Goal: Information Seeking & Learning: Learn about a topic

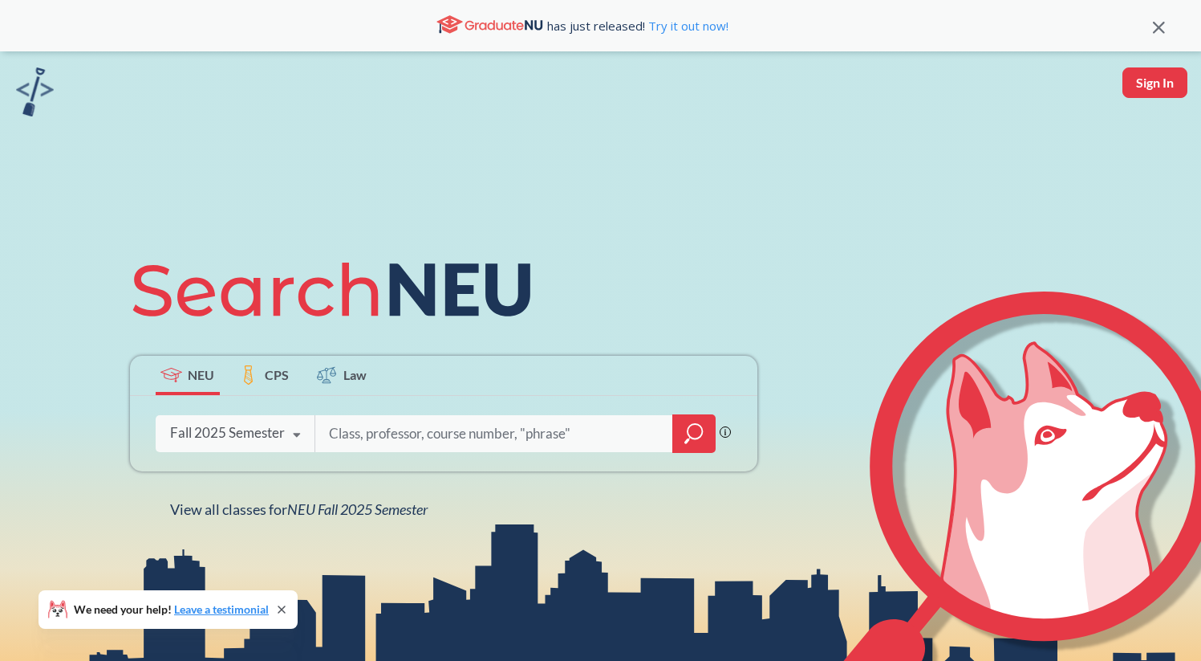
type input "i"
type input "artd2000"
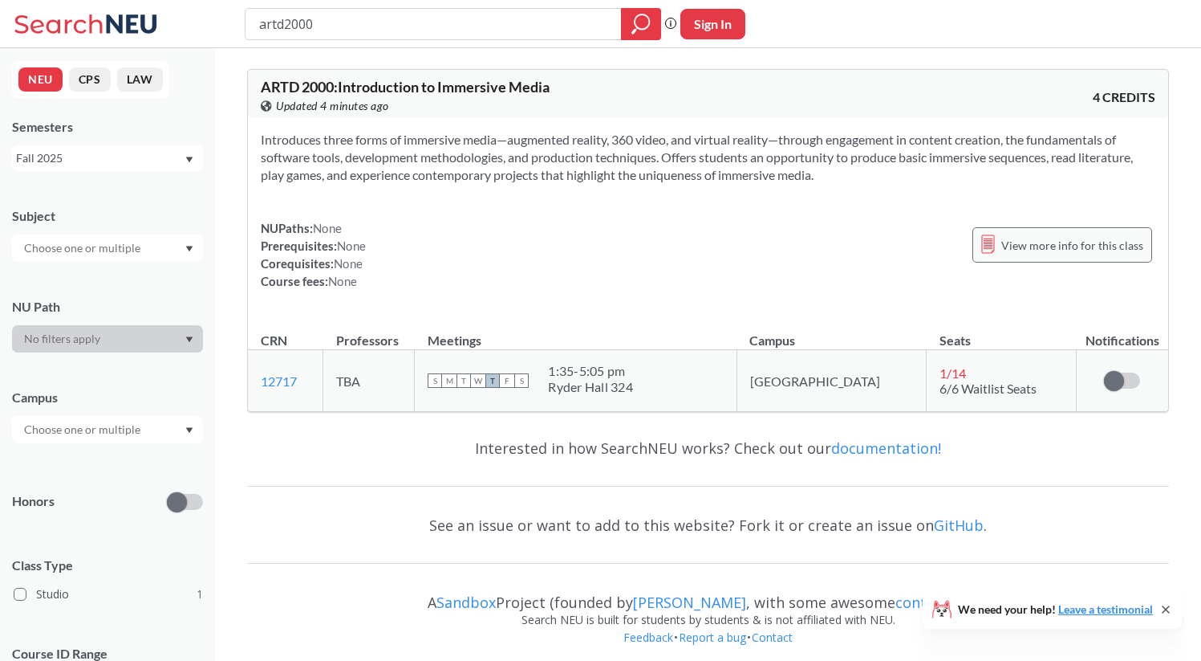
click at [1087, 252] on span "View more info for this class" at bounding box center [1073, 245] width 142 height 20
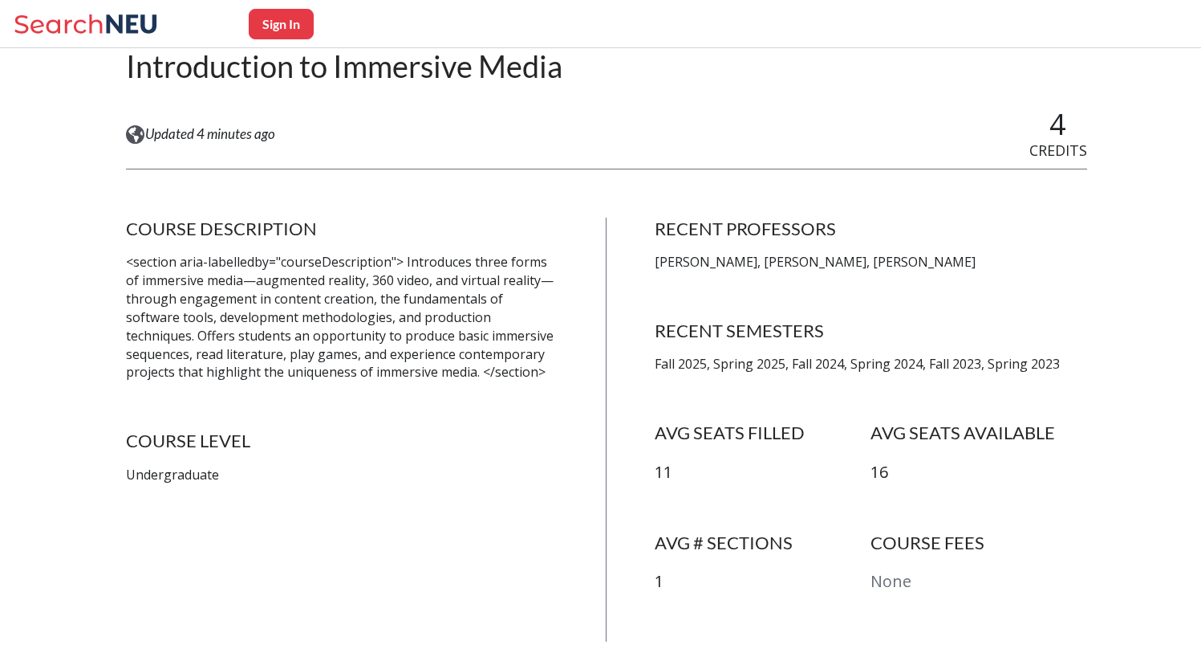
scroll to position [189, 0]
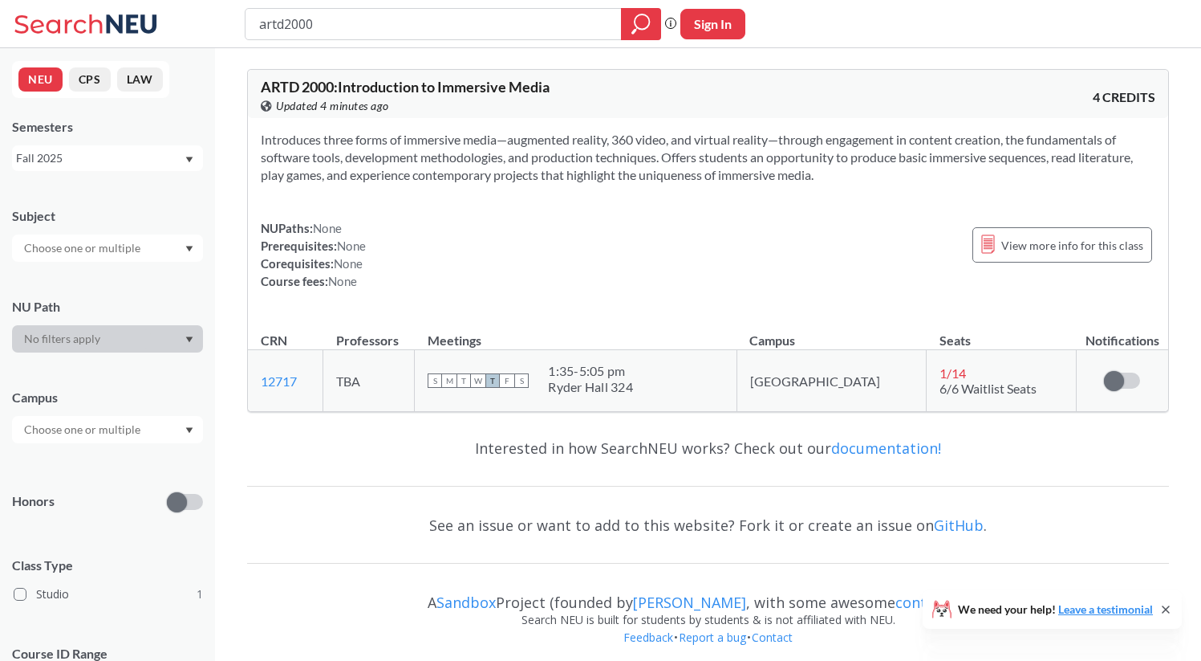
click at [132, 159] on div "Fall 2025" at bounding box center [100, 158] width 168 height 18
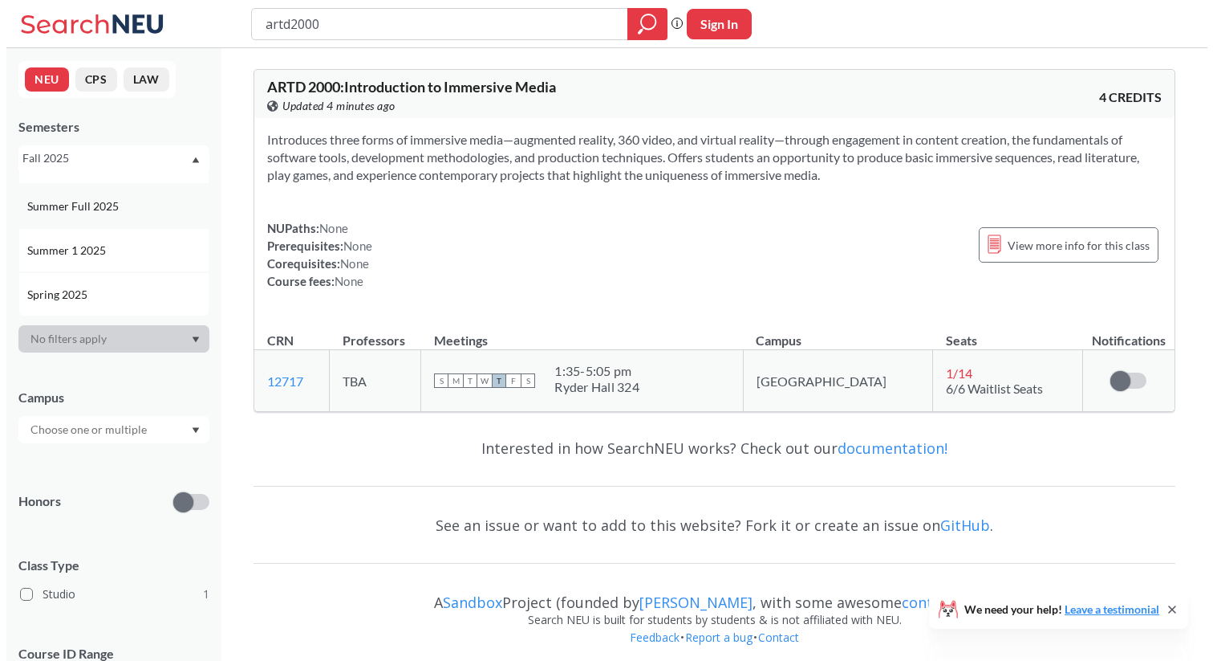
scroll to position [77, 0]
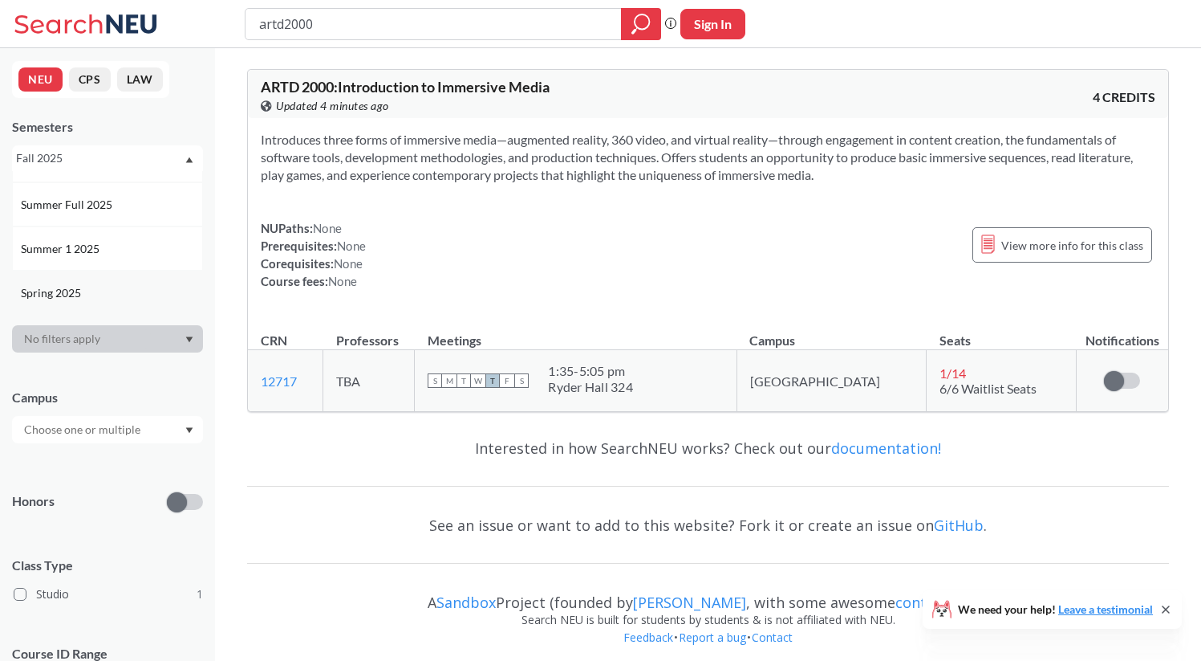
click at [133, 275] on div "Spring 2025" at bounding box center [107, 292] width 191 height 44
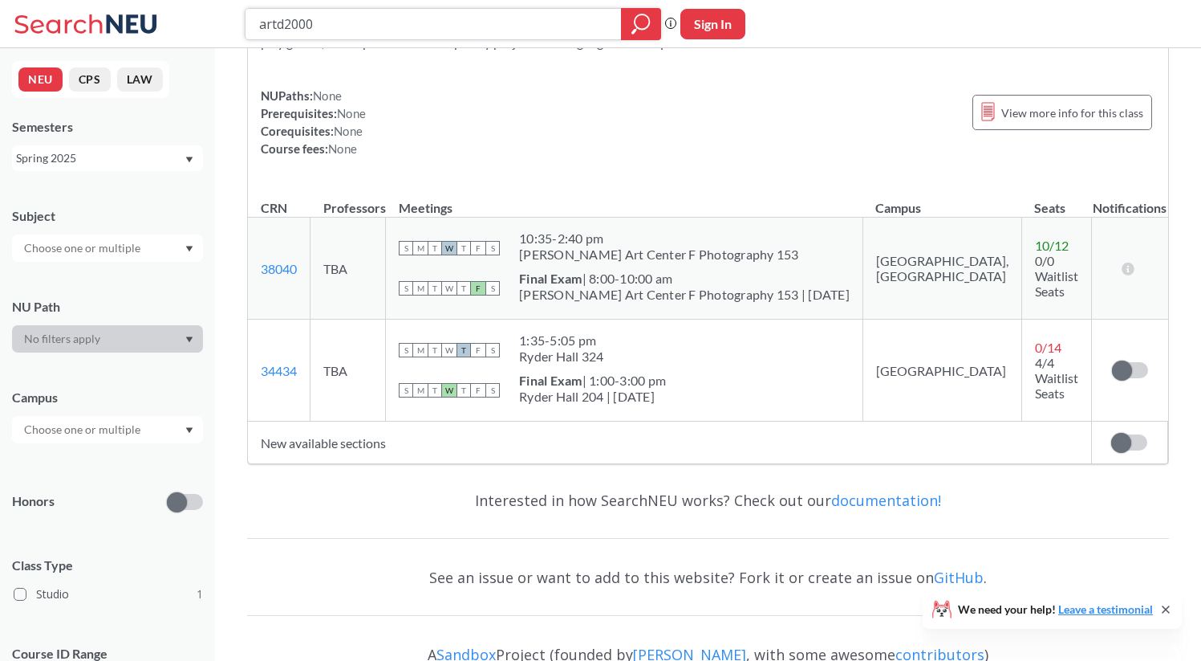
scroll to position [194, 0]
